Goal: Find specific page/section: Find specific page/section

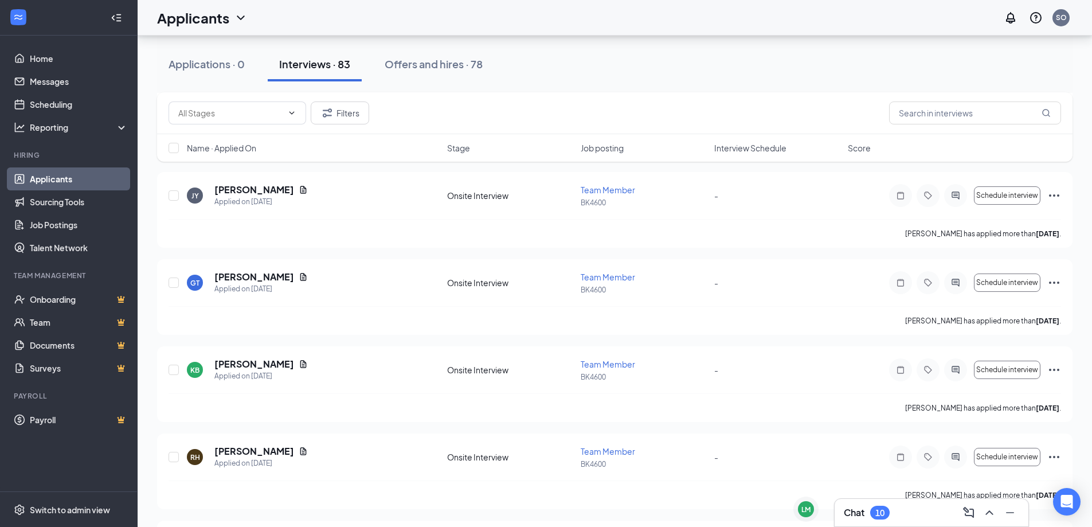
scroll to position [3094, 0]
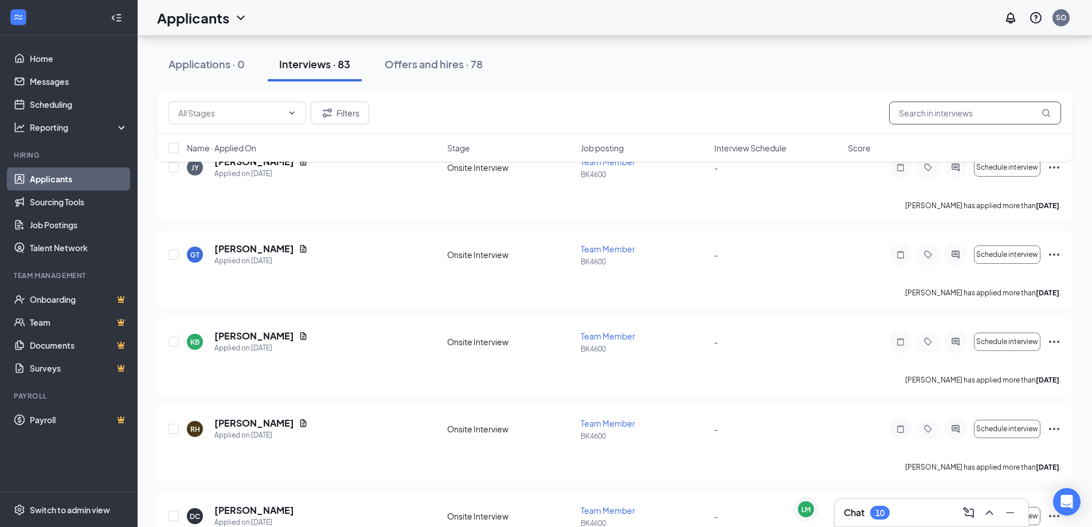
click at [949, 123] on input "text" at bounding box center [975, 112] width 172 height 23
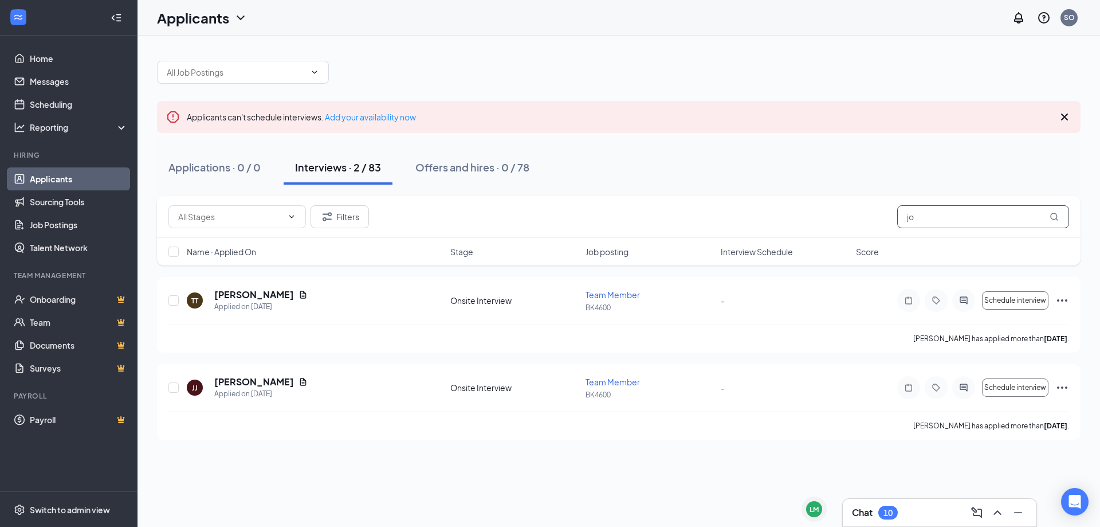
type input "j"
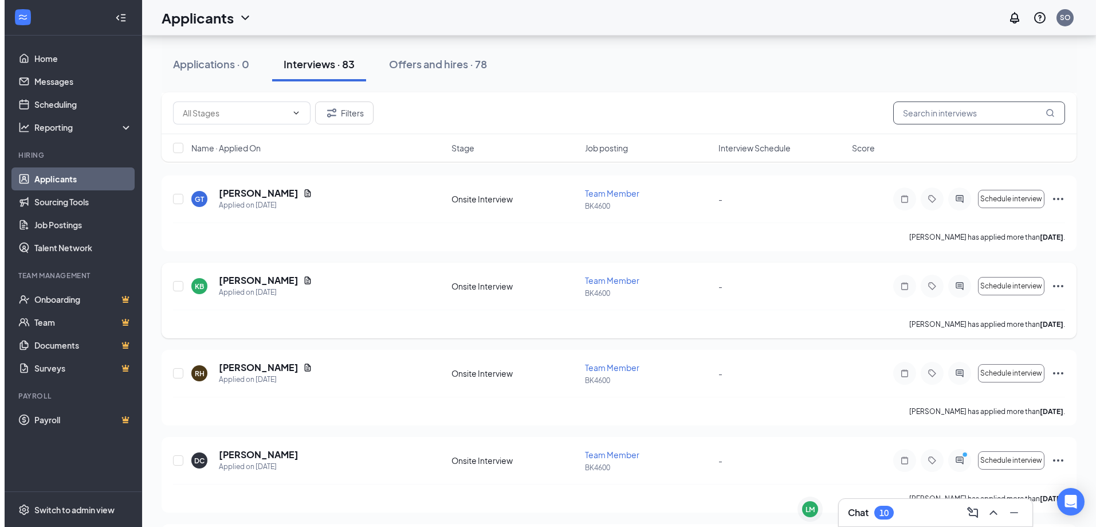
scroll to position [3152, 0]
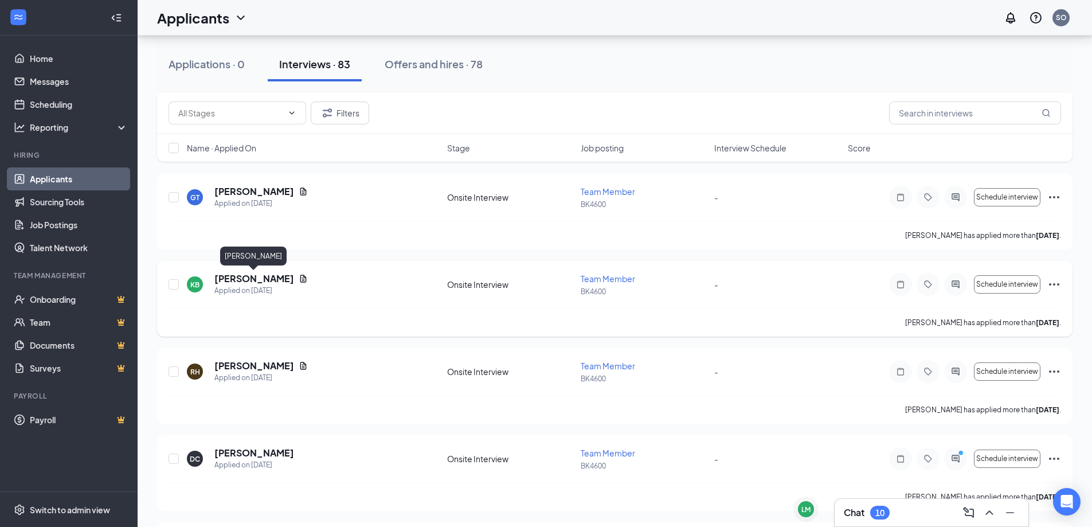
click at [234, 278] on h5 "[PERSON_NAME]" at bounding box center [254, 278] width 80 height 13
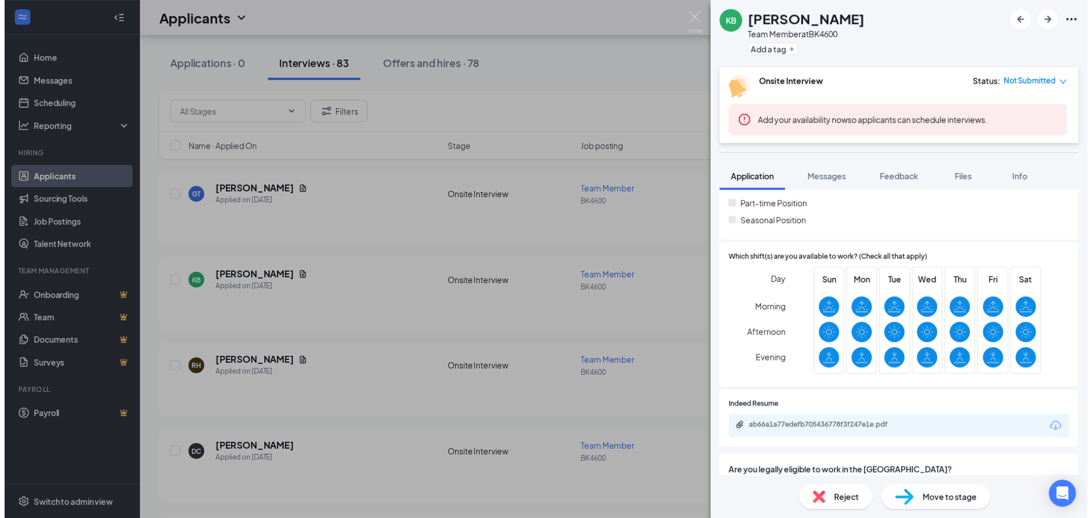
scroll to position [401, 0]
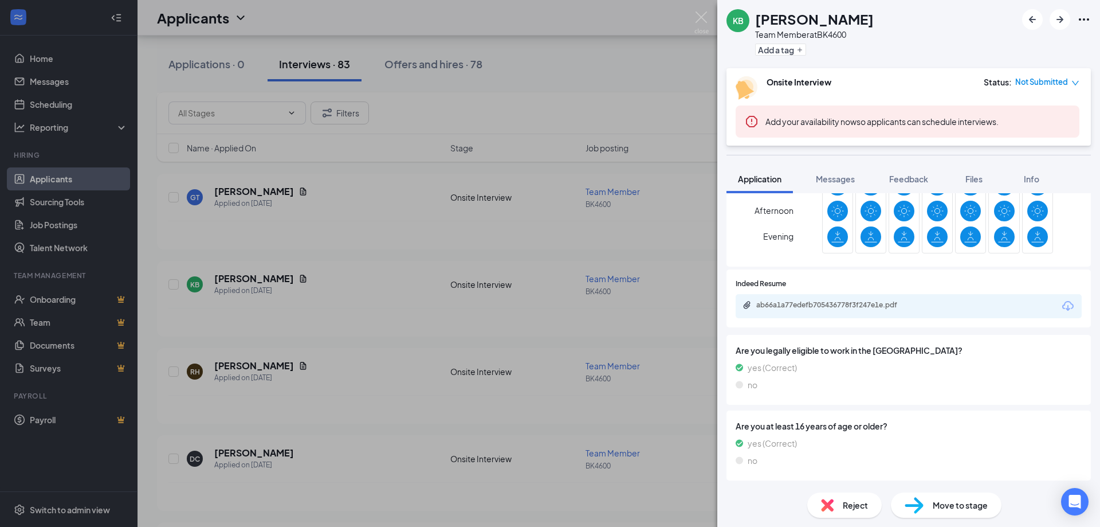
click at [625, 58] on div "KB [PERSON_NAME] Team Member at BK4600 Add a tag Onsite Interview Status : Not …" at bounding box center [550, 263] width 1100 height 527
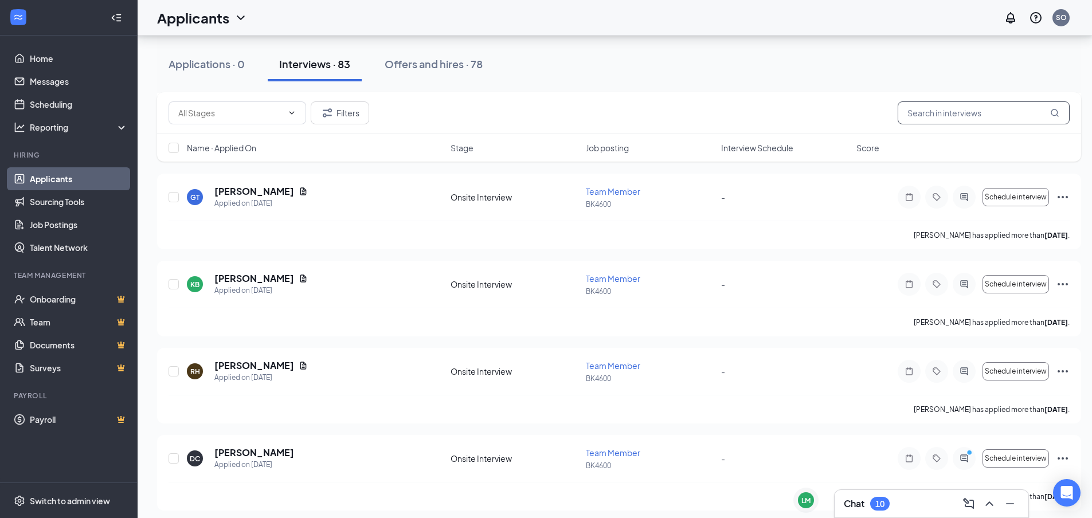
click at [956, 115] on input "text" at bounding box center [983, 112] width 172 height 23
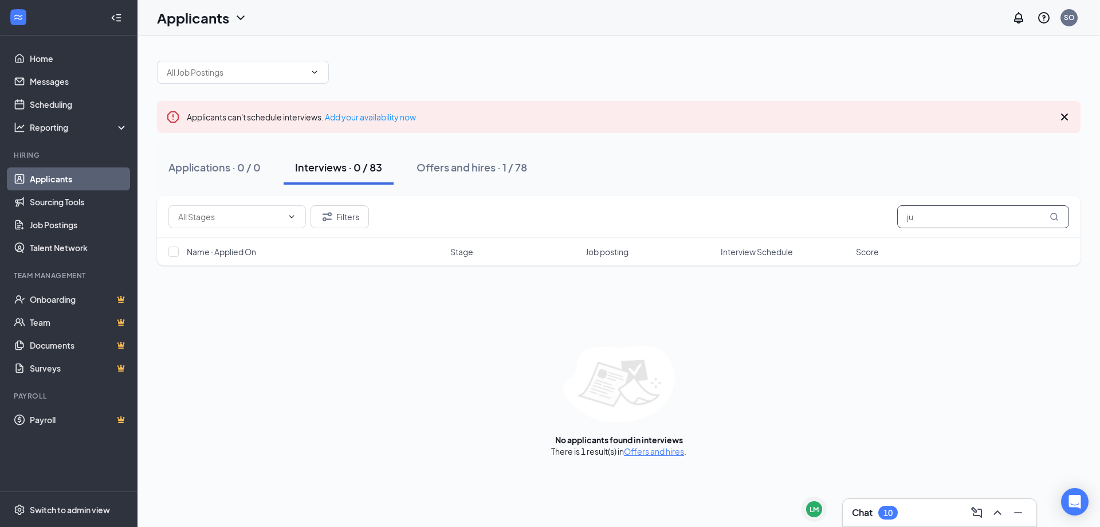
type input "j"
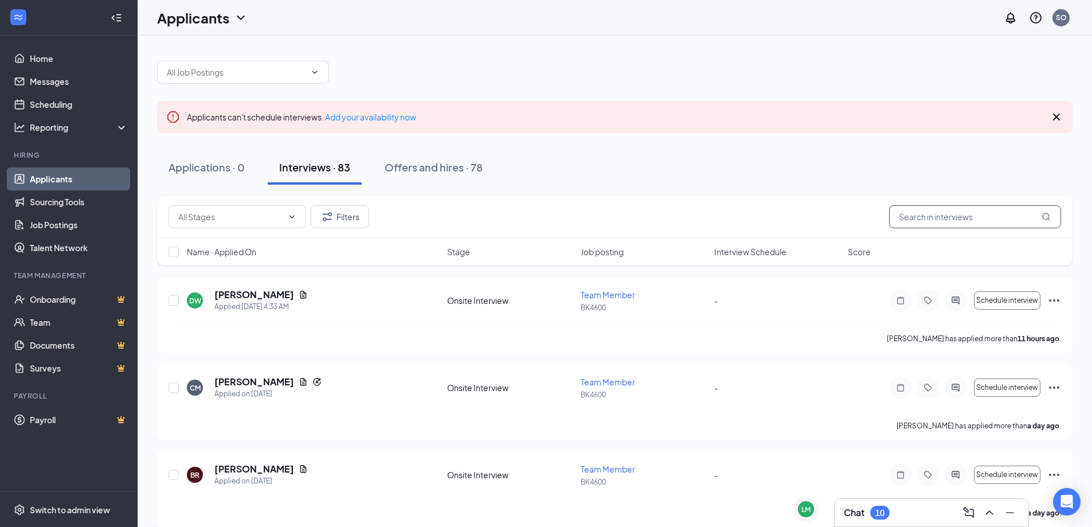
type input "c"
drag, startPoint x: 441, startPoint y: 174, endPoint x: 445, endPoint y: 197, distance: 23.8
click at [441, 173] on div "Offers and hires · 78" at bounding box center [433, 167] width 98 height 14
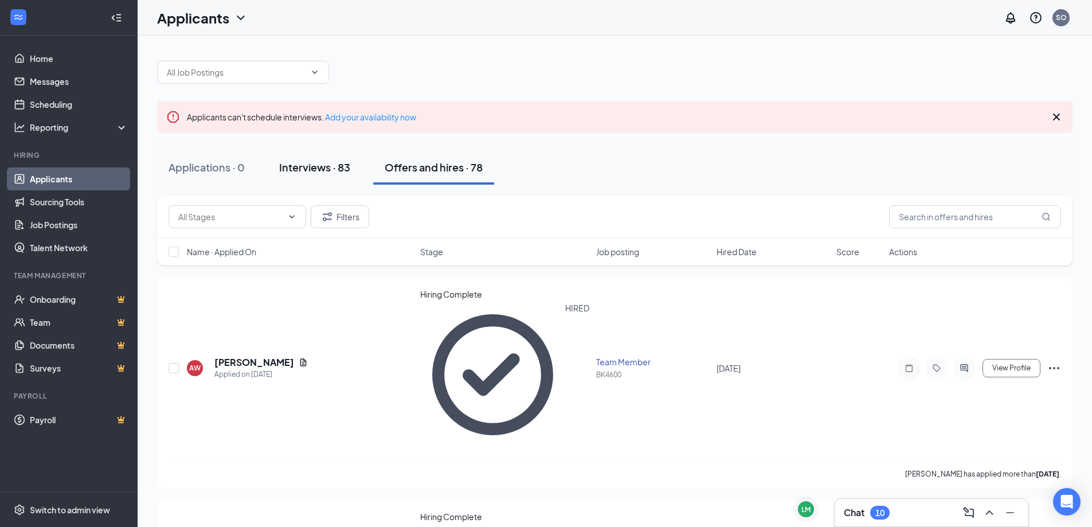
click at [359, 176] on button "Interviews · 83" at bounding box center [315, 167] width 94 height 34
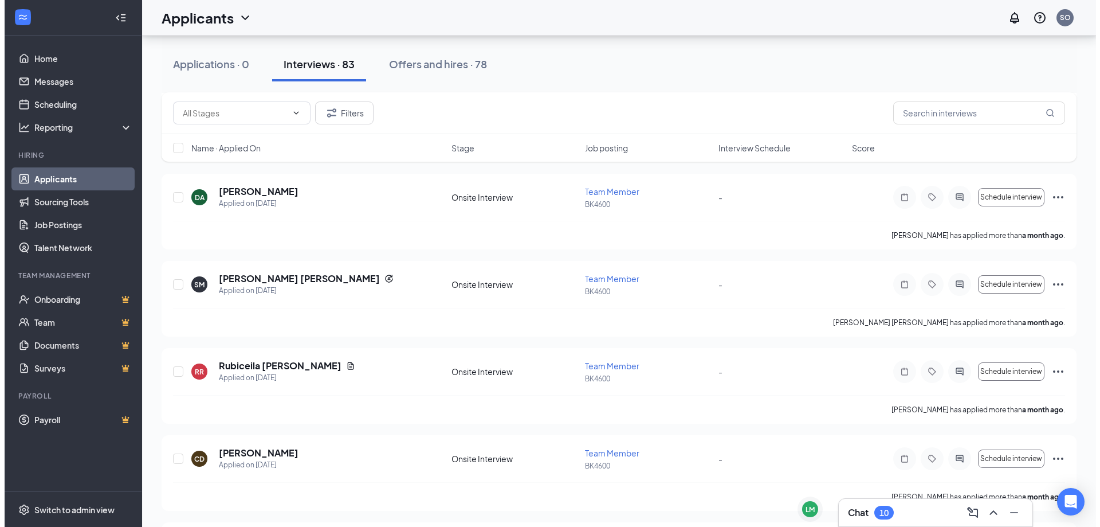
scroll to position [6982, 0]
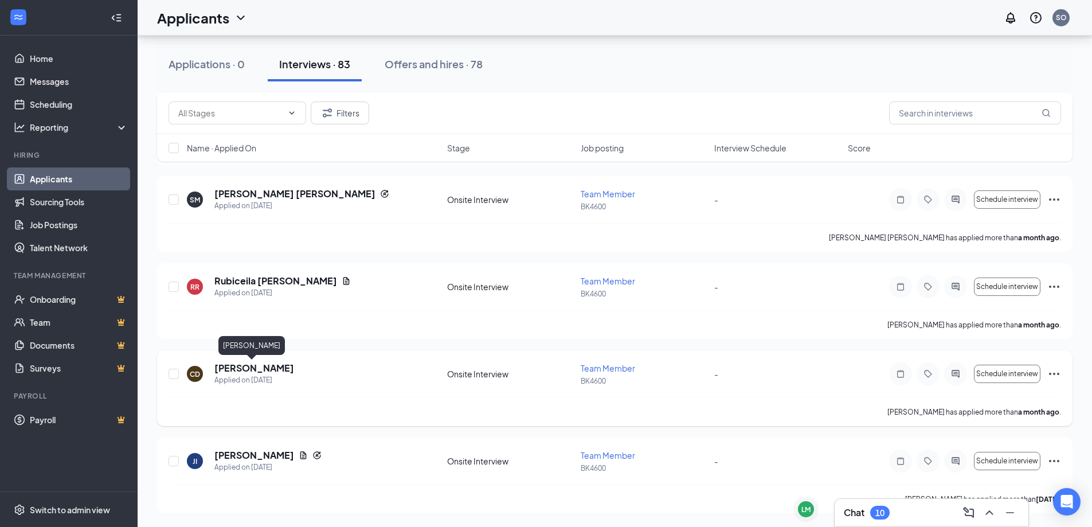
drag, startPoint x: 246, startPoint y: 368, endPoint x: 661, endPoint y: 395, distance: 415.1
click at [246, 368] on h5 "[PERSON_NAME]" at bounding box center [254, 368] width 80 height 13
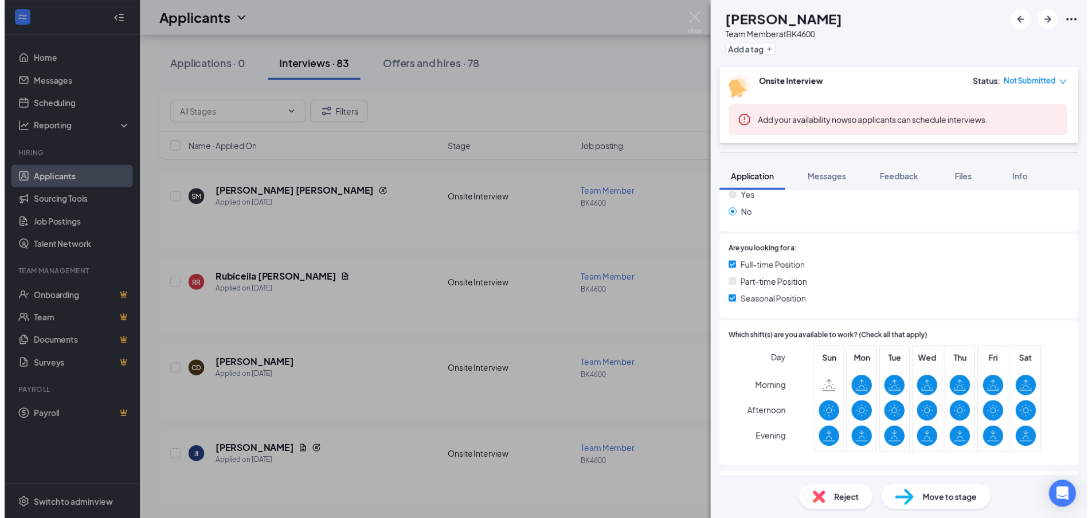
scroll to position [229, 0]
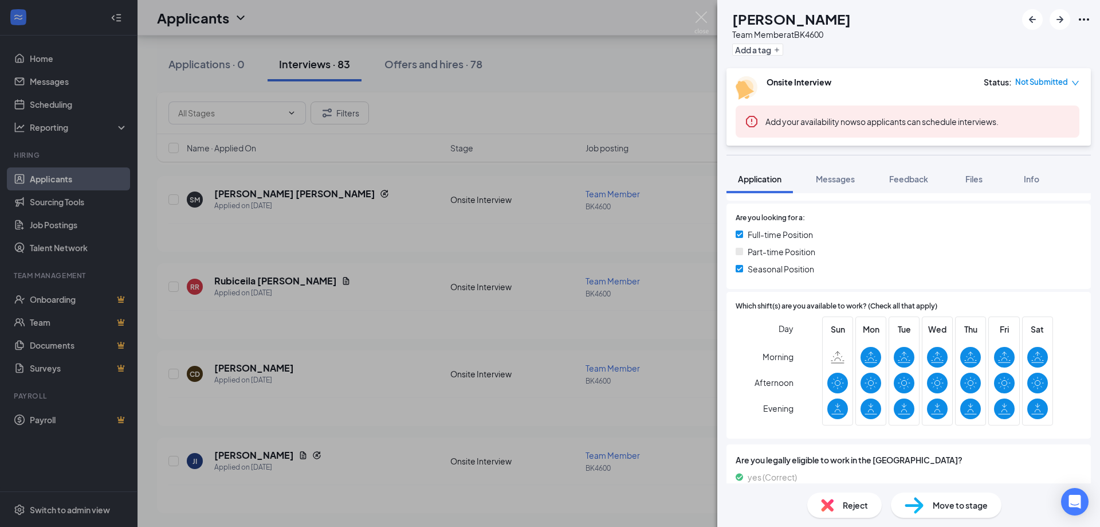
drag, startPoint x: 692, startPoint y: 21, endPoint x: 616, endPoint y: 79, distance: 95.2
click at [692, 22] on div "CD [PERSON_NAME] Team Member at BK4600 Add a tag Onsite Interview Status : Not …" at bounding box center [550, 263] width 1100 height 527
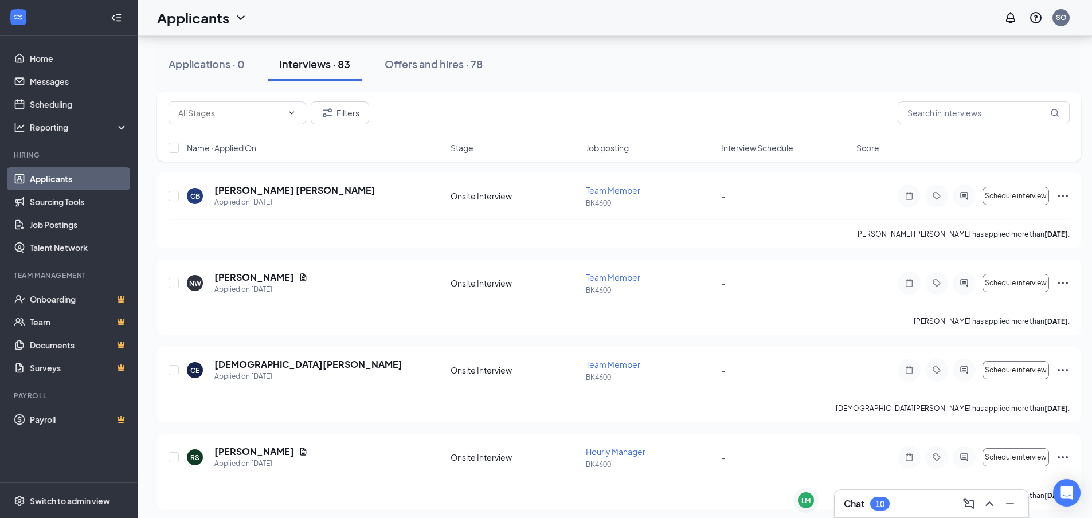
scroll to position [678, 0]
